Goal: Find specific page/section: Find specific page/section

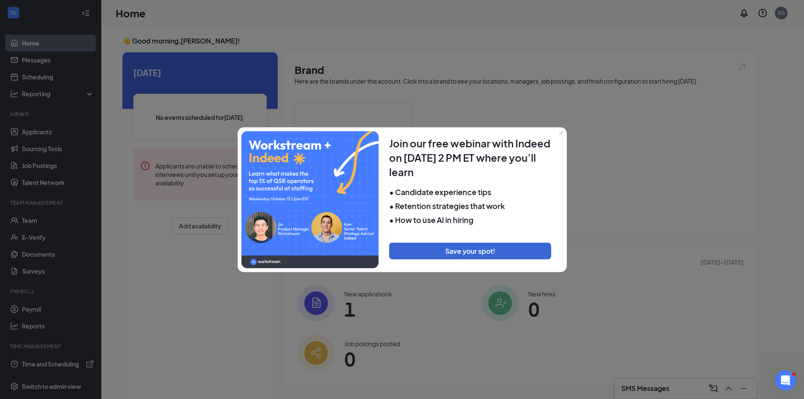
click at [560, 135] on button "Close" at bounding box center [561, 133] width 12 height 12
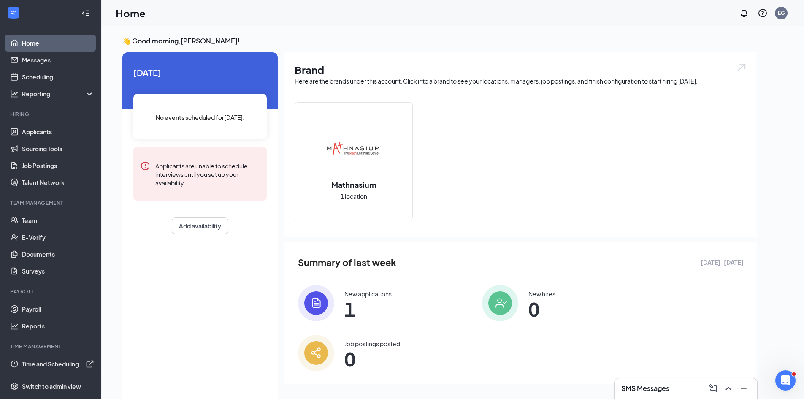
scroll to position [18, 0]
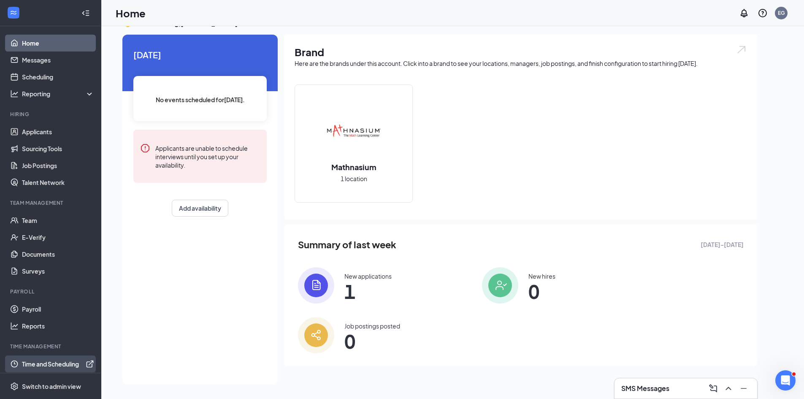
click at [60, 364] on link "Time and Scheduling" at bounding box center [58, 363] width 72 height 17
